Goal: Navigation & Orientation: Go to known website

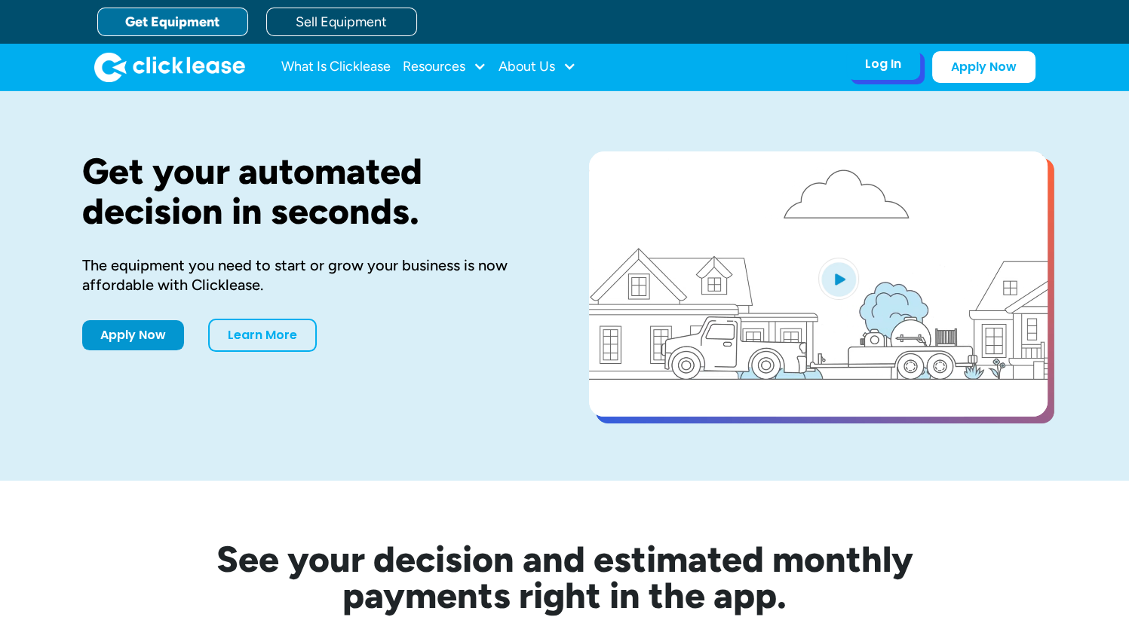
click at [889, 70] on div "Log In" at bounding box center [883, 64] width 36 height 15
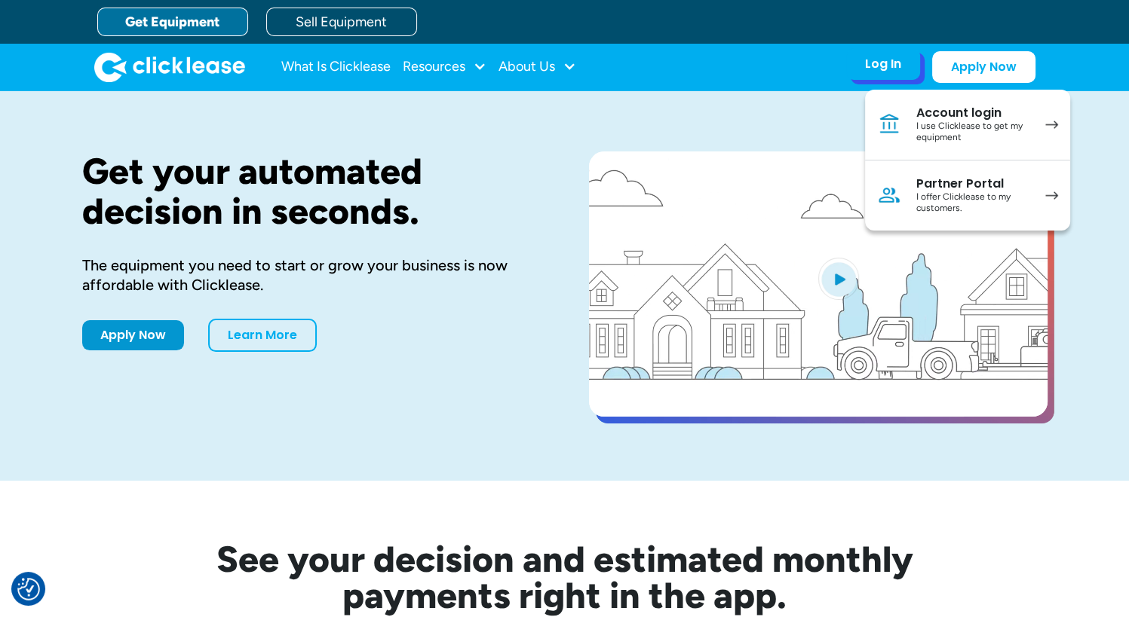
click at [911, 187] on link "Partner Portal I offer Clicklease to my customers." at bounding box center [967, 196] width 205 height 70
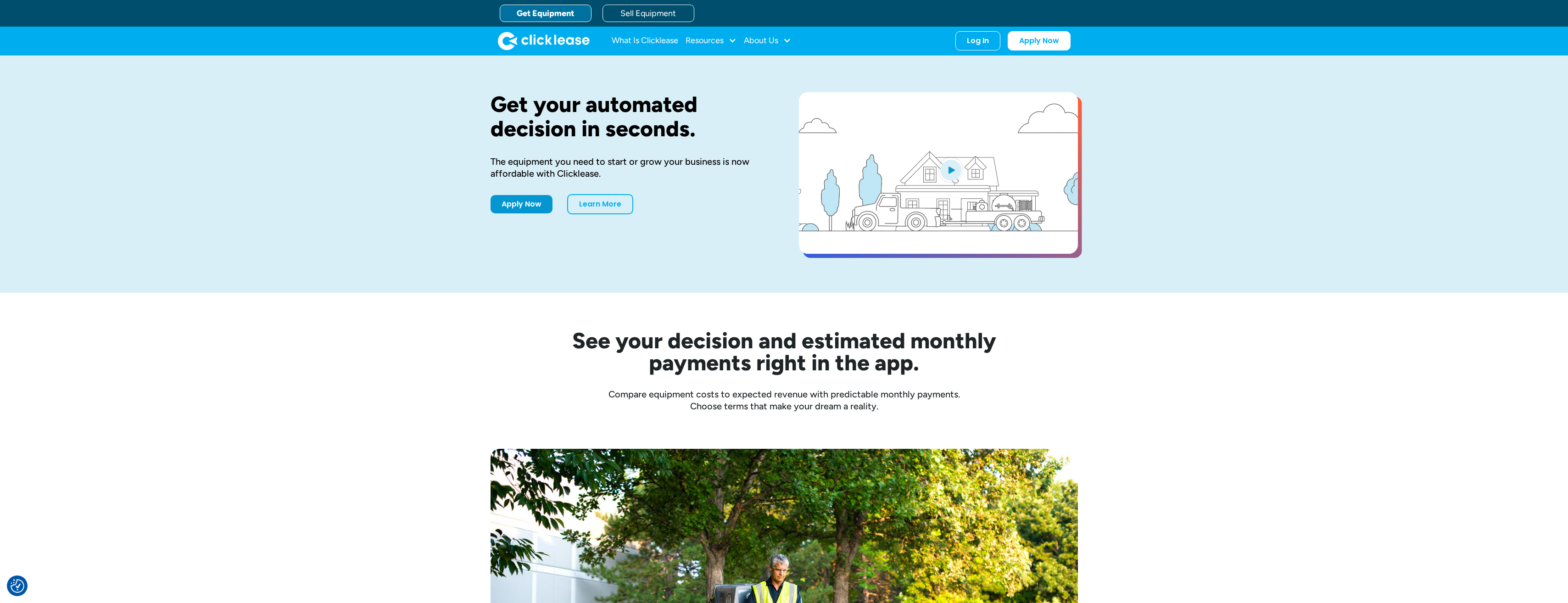
click at [981, 49] on div "Log In Account login I use Clicklease to get my equipment Partner Portal I offe…" at bounding box center [978, 41] width 45 height 19
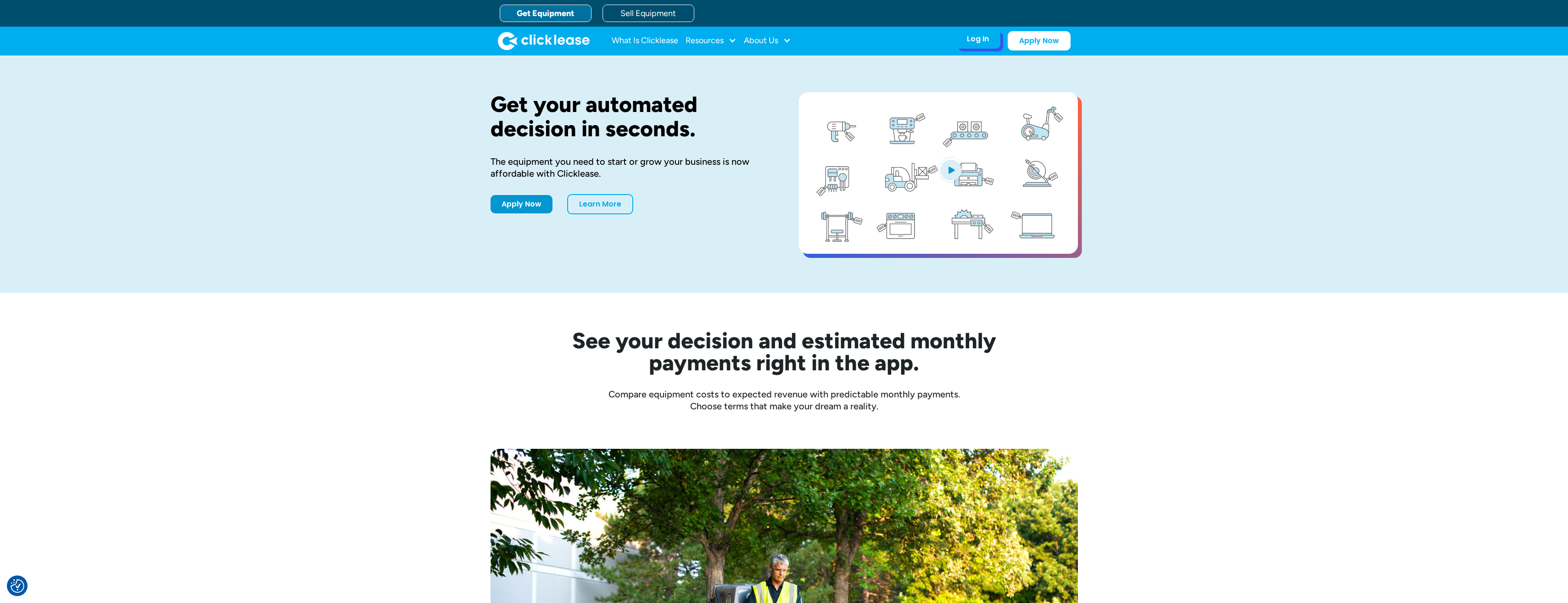
click at [982, 38] on div "Log In" at bounding box center [978, 39] width 22 height 9
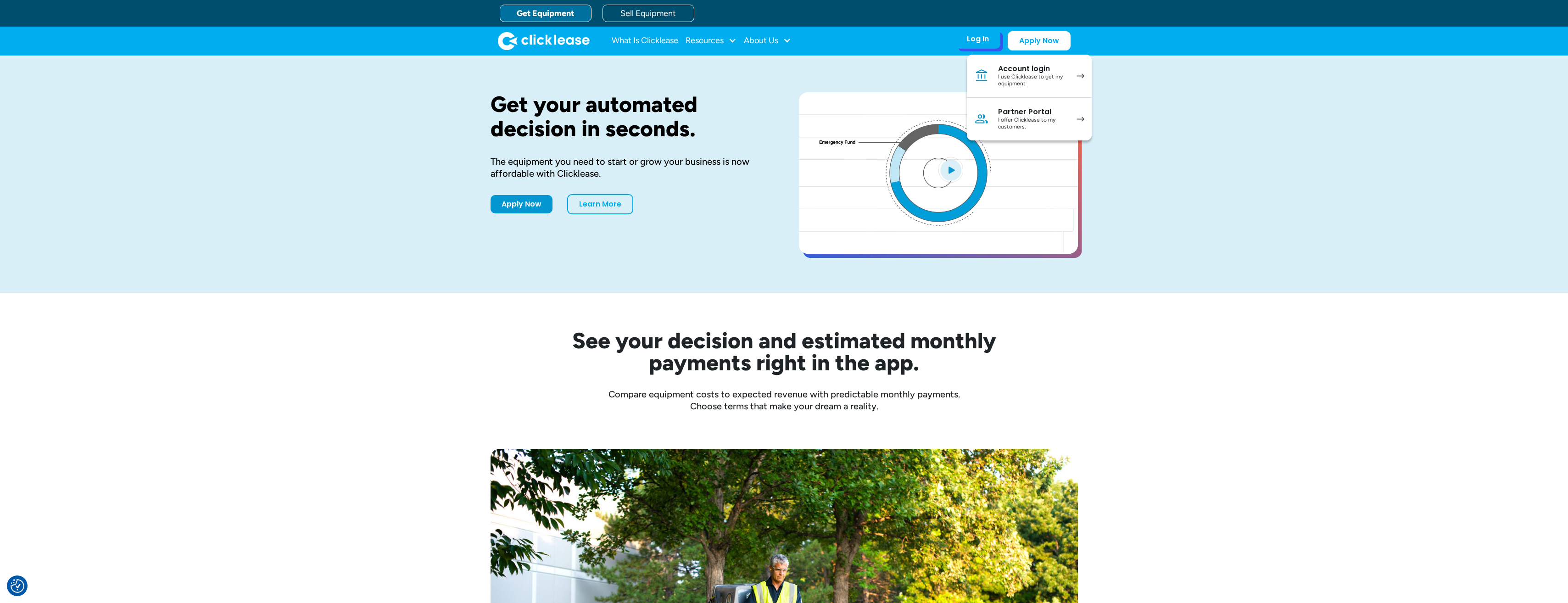
click at [995, 102] on link "Partner Portal I offer Clicklease to my customers." at bounding box center [1029, 119] width 125 height 43
